Goal: Check status: Check status

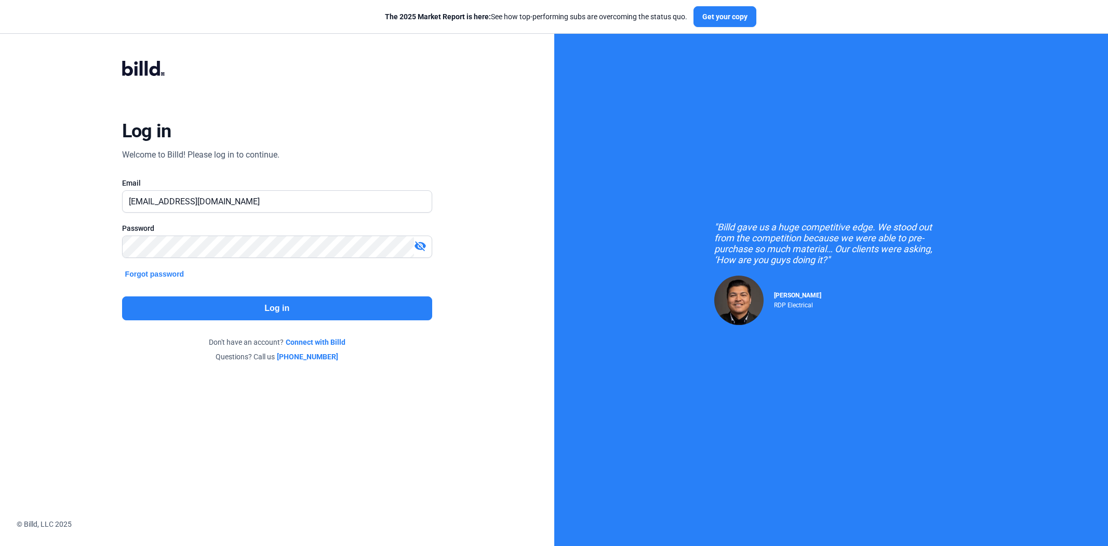
click at [199, 297] on button "Log in" at bounding box center [277, 308] width 310 height 24
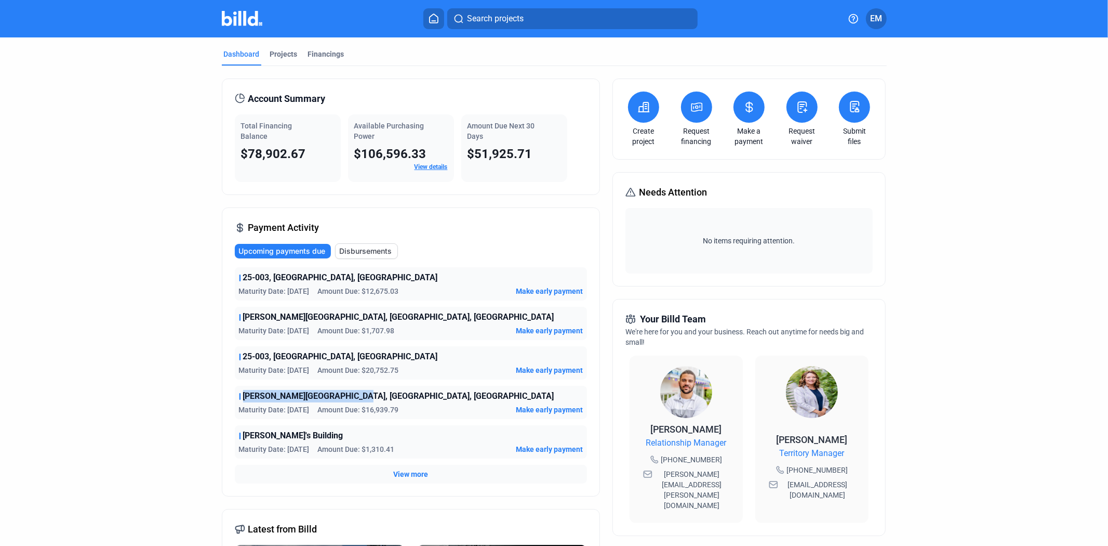
drag, startPoint x: 349, startPoint y: 397, endPoint x: 236, endPoint y: 399, distance: 113.3
click at [239, 399] on div "[PERSON_NAME][GEOGRAPHIC_DATA], [GEOGRAPHIC_DATA], [GEOGRAPHIC_DATA]" at bounding box center [411, 396] width 344 height 12
